Goal: Use online tool/utility: Utilize a website feature to perform a specific function

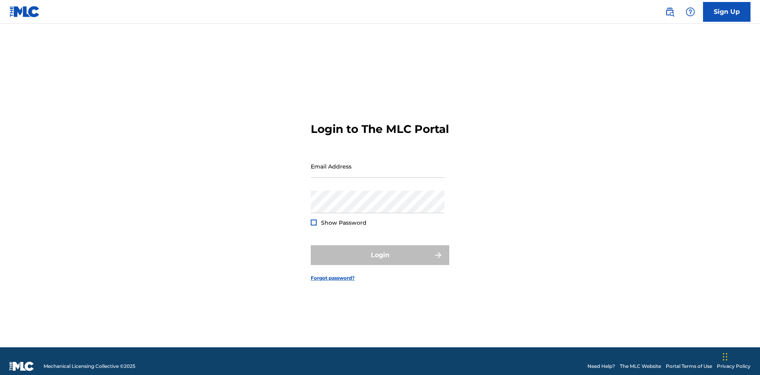
scroll to position [10, 0]
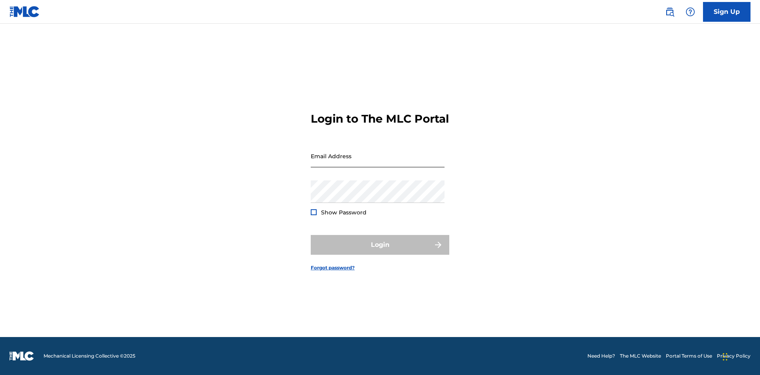
click at [378, 163] on input "Email Address" at bounding box center [378, 156] width 134 height 23
type input "[PERSON_NAME][EMAIL_ADDRESS][PERSON_NAME][DOMAIN_NAME]"
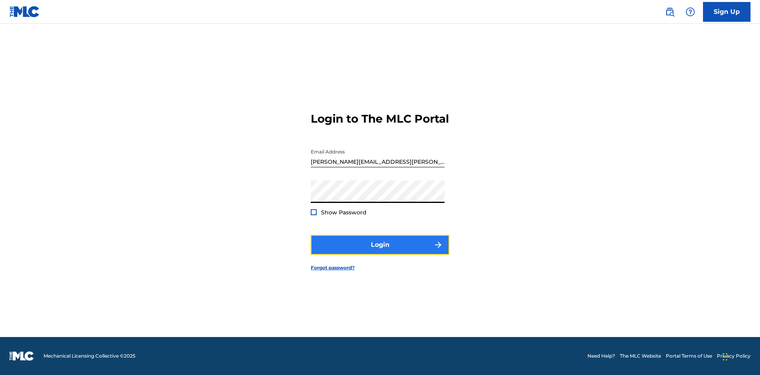
click at [380, 252] on button "Login" at bounding box center [380, 245] width 139 height 20
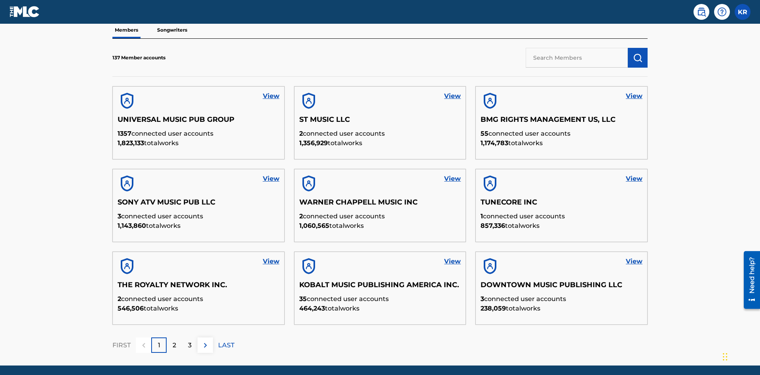
click at [577, 57] on input "text" at bounding box center [577, 58] width 102 height 20
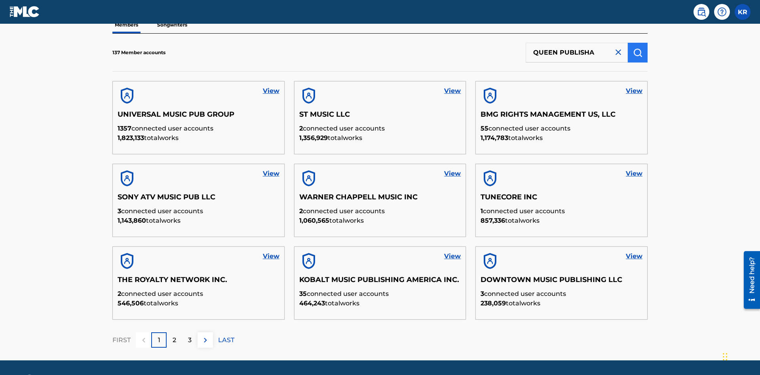
type input "QUEEN PUBLISHA"
click at [638, 52] on img "submit" at bounding box center [637, 52] width 9 height 9
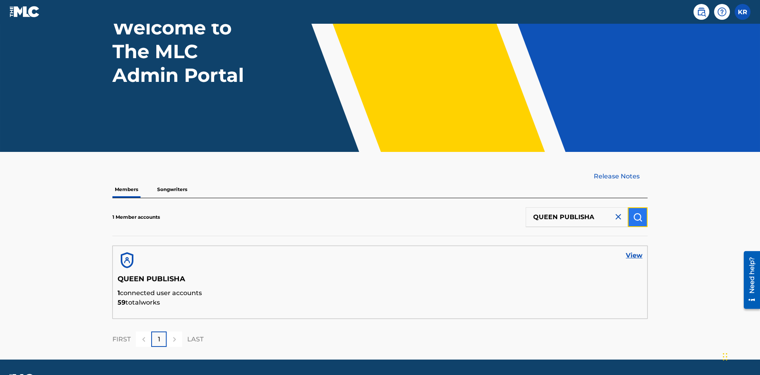
scroll to position [88, 0]
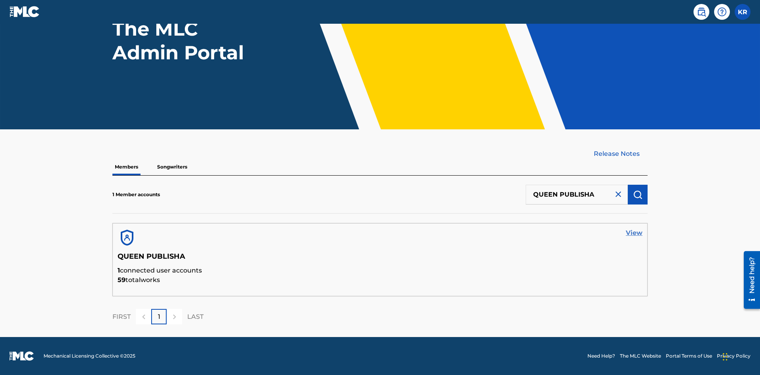
click at [634, 233] on link "View" at bounding box center [634, 232] width 17 height 9
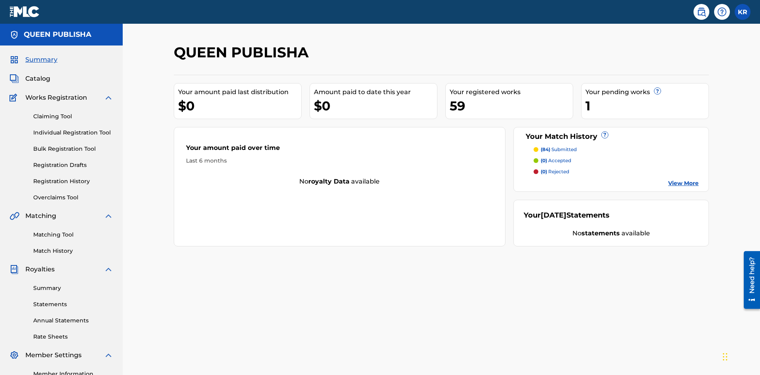
scroll to position [99, 0]
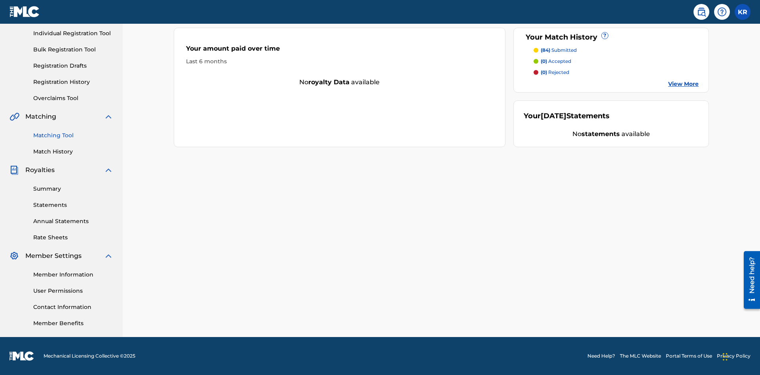
click at [73, 135] on link "Matching Tool" at bounding box center [73, 135] width 80 height 8
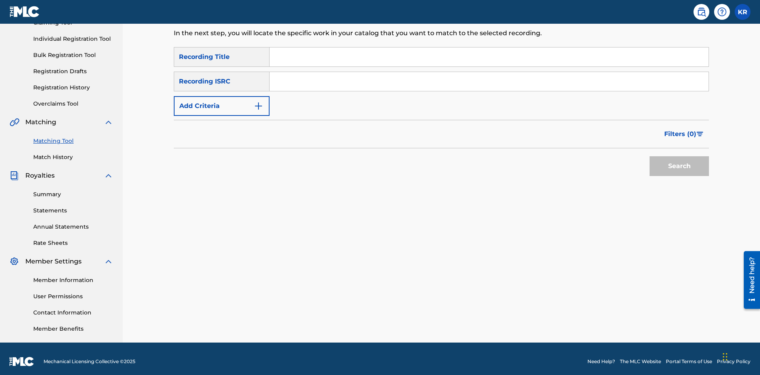
click at [489, 57] on input "Search Form" at bounding box center [489, 56] width 439 height 19
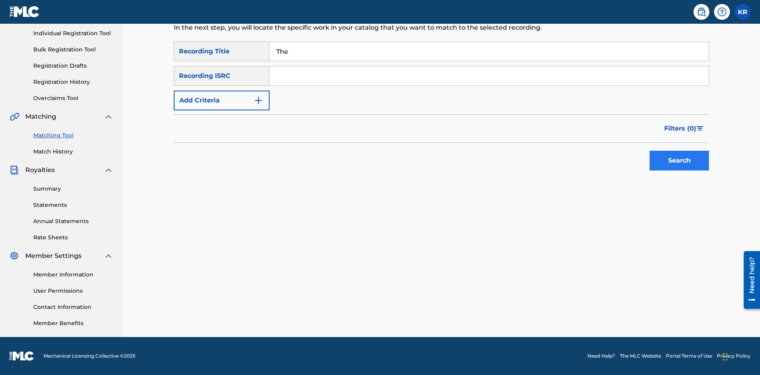
type input "The"
click at [679, 161] on button "Search" at bounding box center [679, 161] width 59 height 20
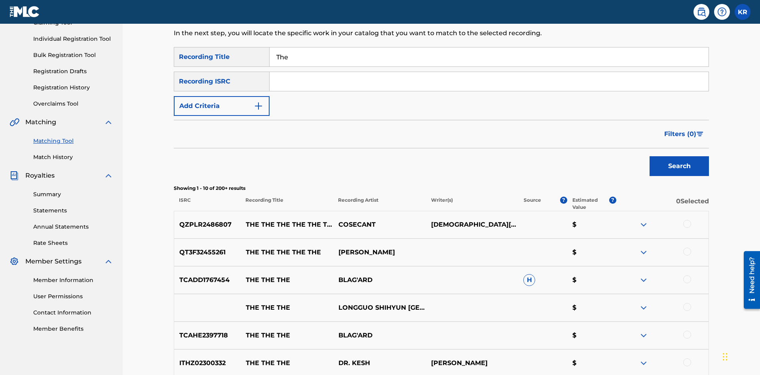
click at [489, 57] on input "The" at bounding box center [489, 56] width 439 height 19
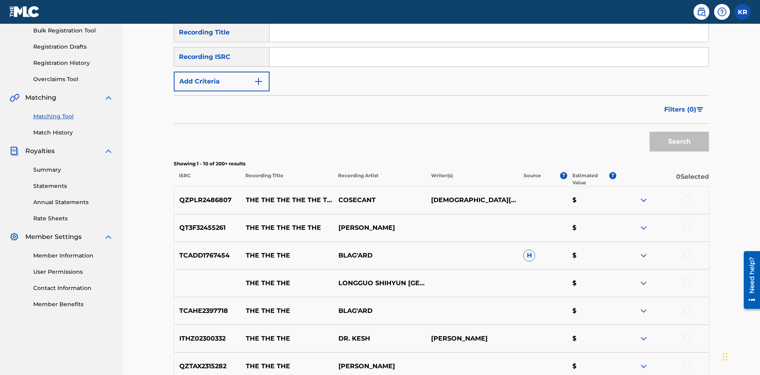
click at [489, 57] on input "Search Form" at bounding box center [489, 56] width 439 height 19
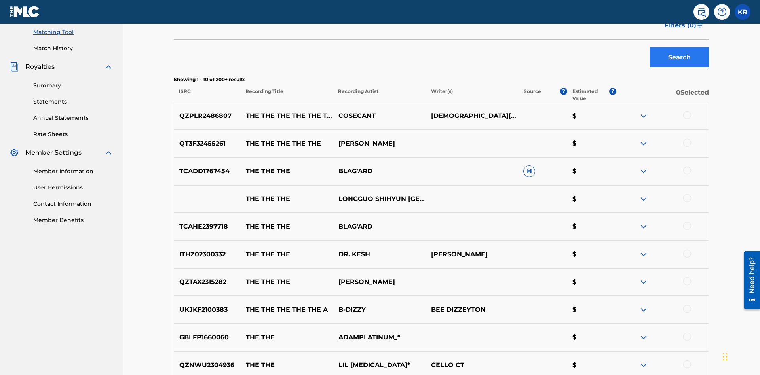
type input "QZPLR2486807"
click at [679, 57] on button "Search" at bounding box center [679, 57] width 59 height 20
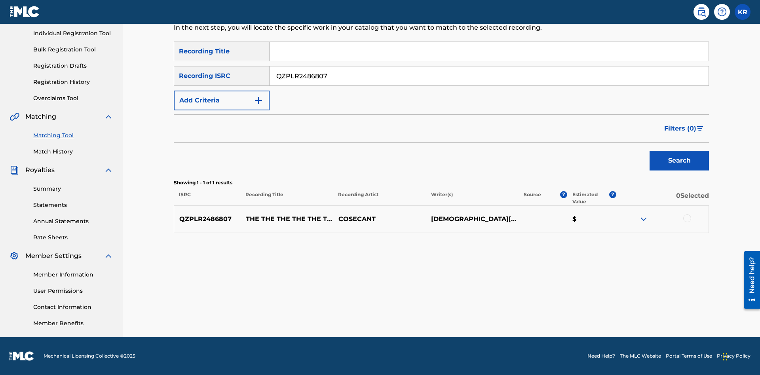
click at [687, 218] on div at bounding box center [687, 219] width 8 height 8
click at [556, 311] on button "Match 1 Group" at bounding box center [556, 311] width 87 height 20
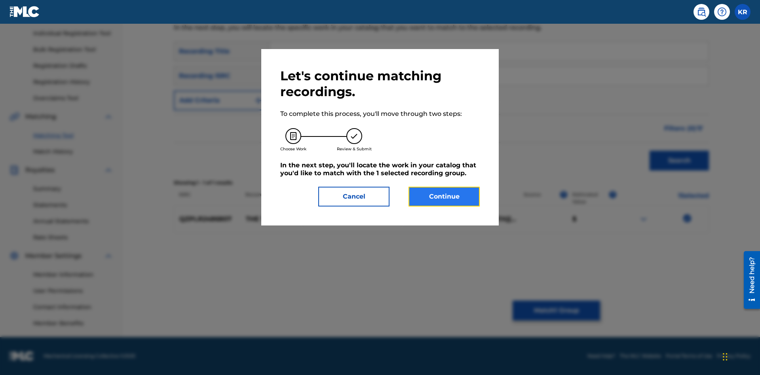
click at [444, 197] on button "Continue" at bounding box center [443, 197] width 71 height 20
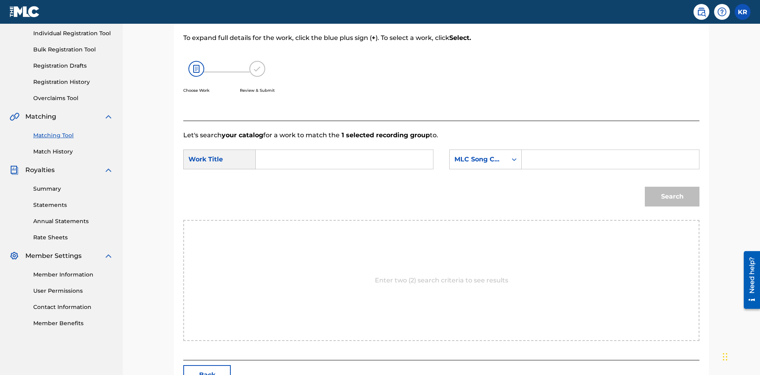
scroll to position [152, 0]
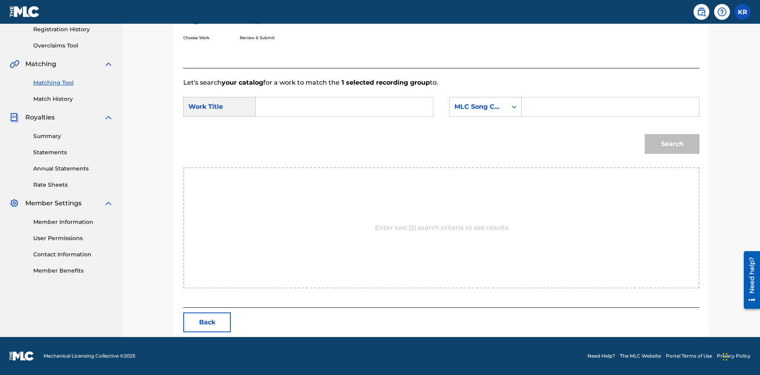
click at [344, 107] on input "Search Form" at bounding box center [344, 106] width 164 height 19
type input "ALL FIELDS FILLED"
